Goal: Information Seeking & Learning: Learn about a topic

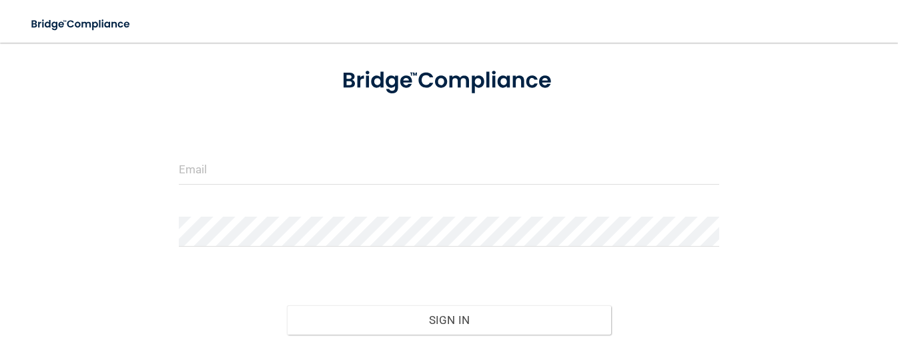
scroll to position [82, 0]
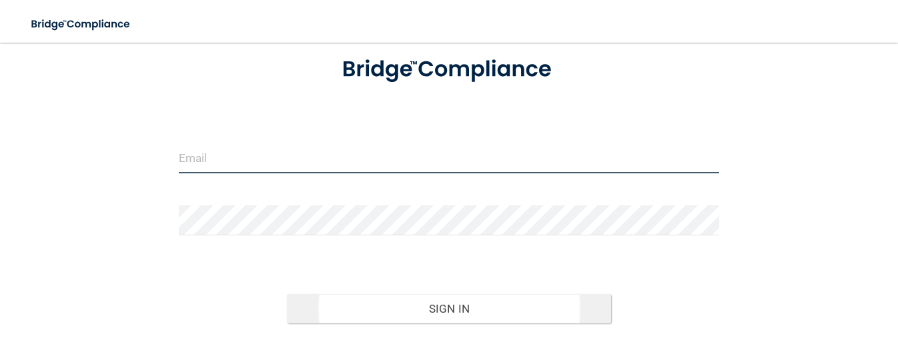
type input "[EMAIL_ADDRESS][DOMAIN_NAME]"
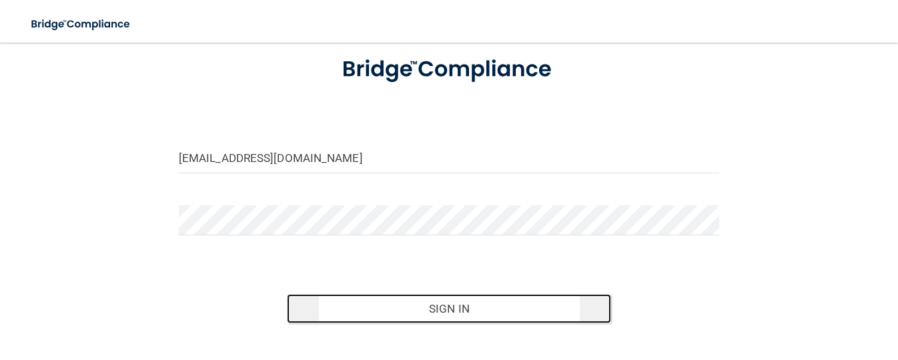
click at [420, 310] on button "Sign In" at bounding box center [449, 308] width 324 height 29
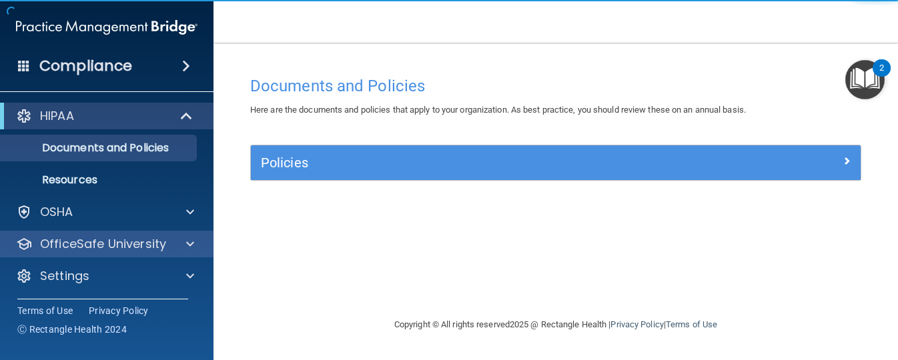
click at [83, 233] on div "OfficeSafe University" at bounding box center [107, 244] width 214 height 27
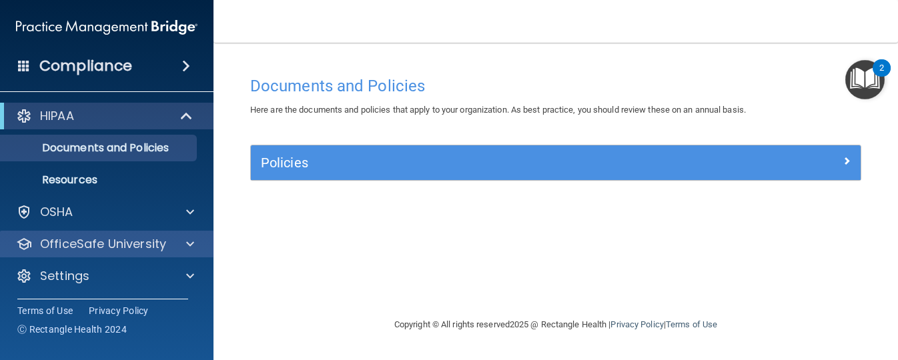
click at [82, 254] on div "OfficeSafe University" at bounding box center [107, 244] width 214 height 27
click at [84, 249] on p "OfficeSafe University" at bounding box center [103, 243] width 126 height 16
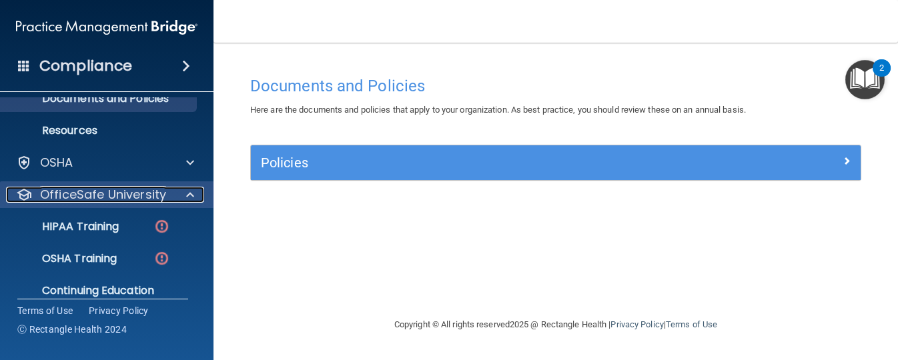
scroll to position [51, 0]
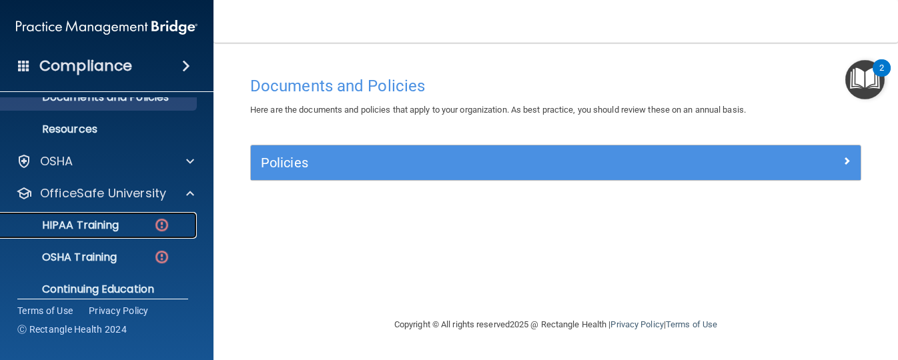
click at [87, 229] on p "HIPAA Training" at bounding box center [64, 225] width 110 height 13
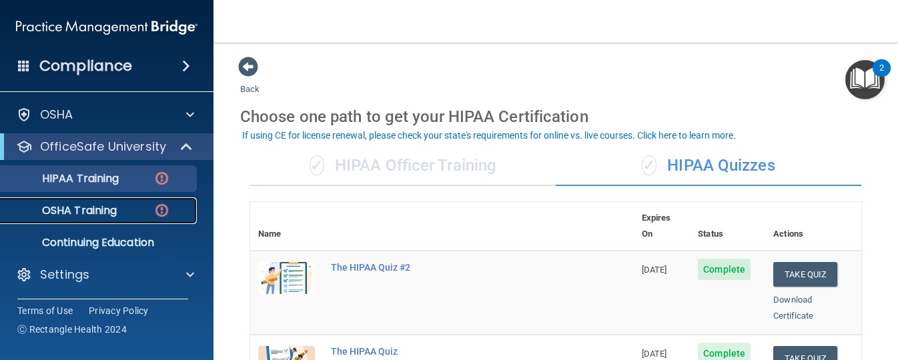
click at [86, 204] on p "OSHA Training" at bounding box center [63, 210] width 108 height 13
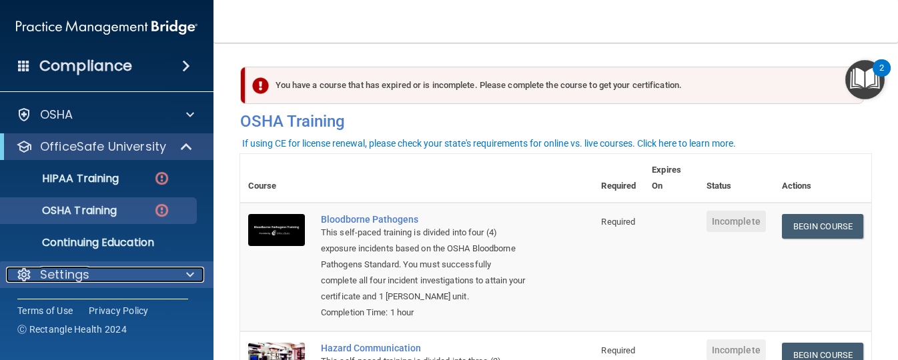
click at [83, 278] on p "Settings" at bounding box center [64, 275] width 49 height 16
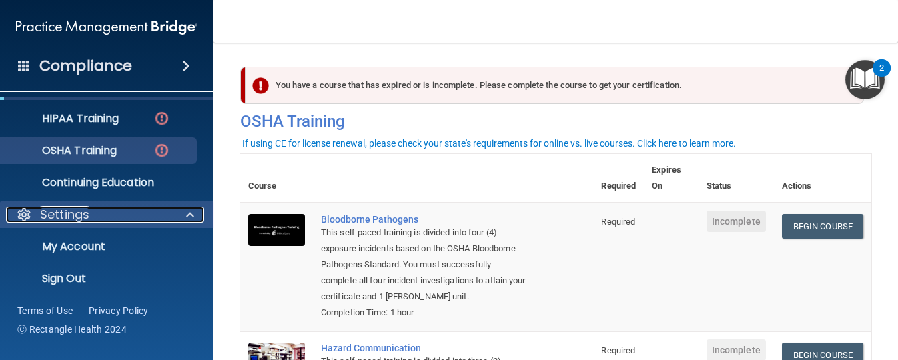
scroll to position [97, 0]
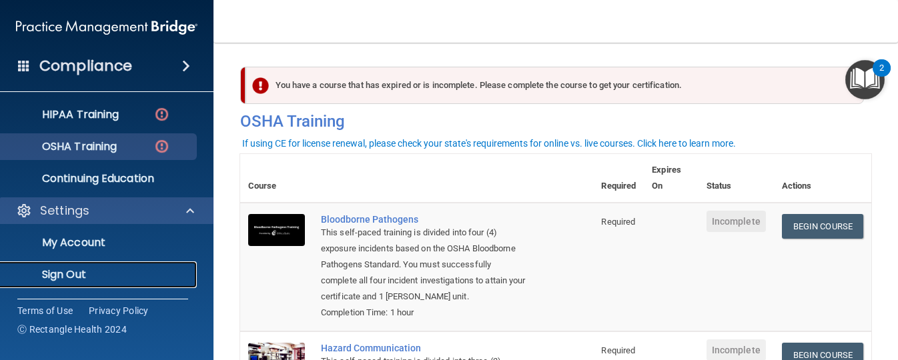
click at [83, 278] on p "Sign Out" at bounding box center [100, 274] width 182 height 13
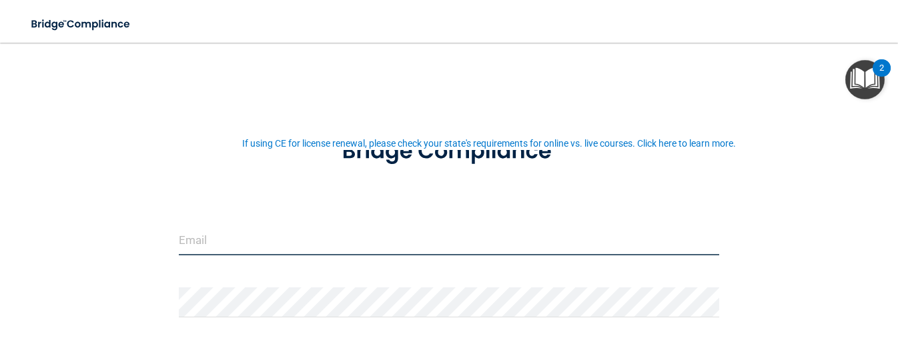
type input "[EMAIL_ADDRESS][DOMAIN_NAME]"
